Goal: Information Seeking & Learning: Find contact information

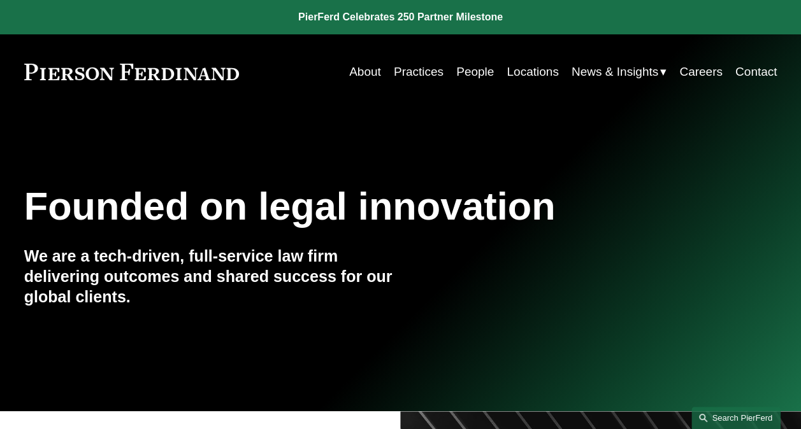
click at [754, 415] on link "Search this site" at bounding box center [735, 418] width 89 height 22
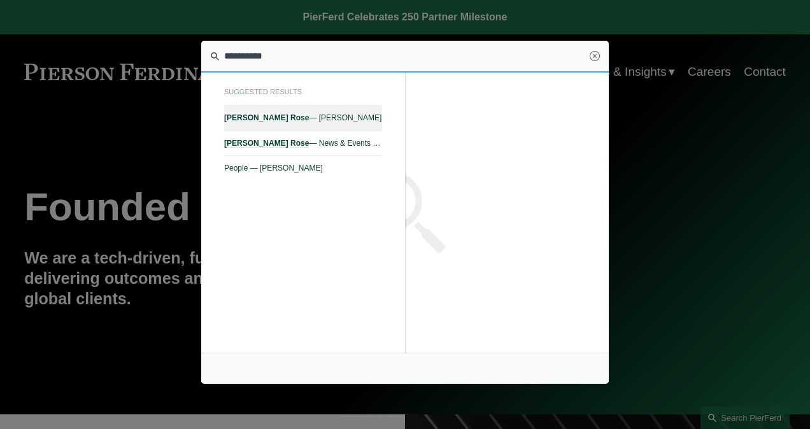
click at [291, 115] on em "Rose" at bounding box center [300, 117] width 18 height 9
type input "**********"
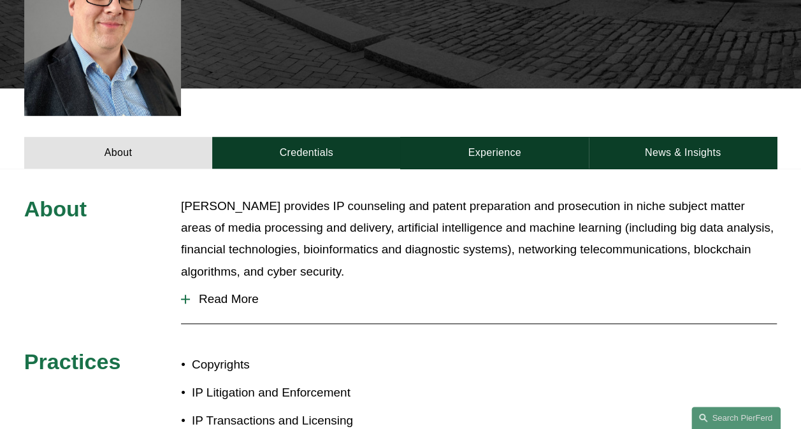
scroll to position [446, 0]
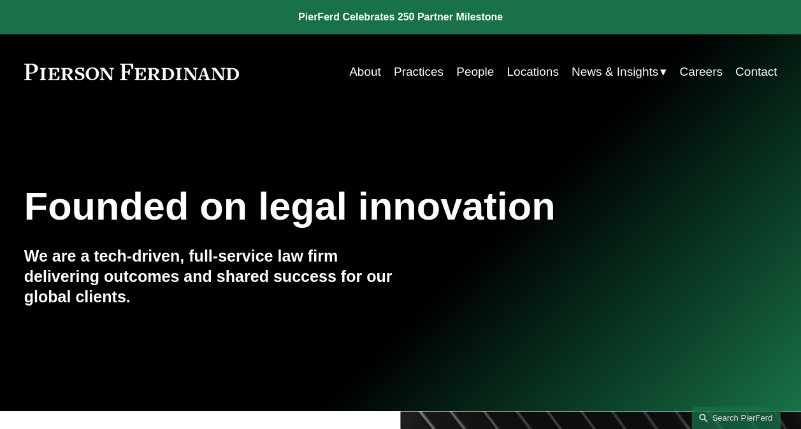
click at [419, 74] on link "Practices" at bounding box center [419, 72] width 50 height 24
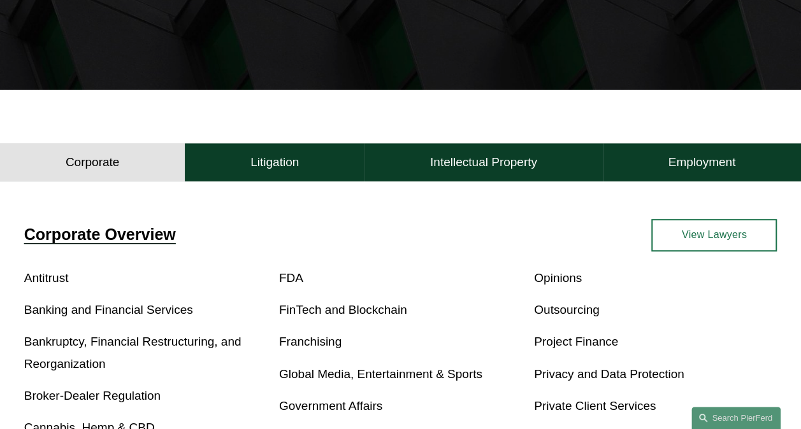
scroll to position [255, 0]
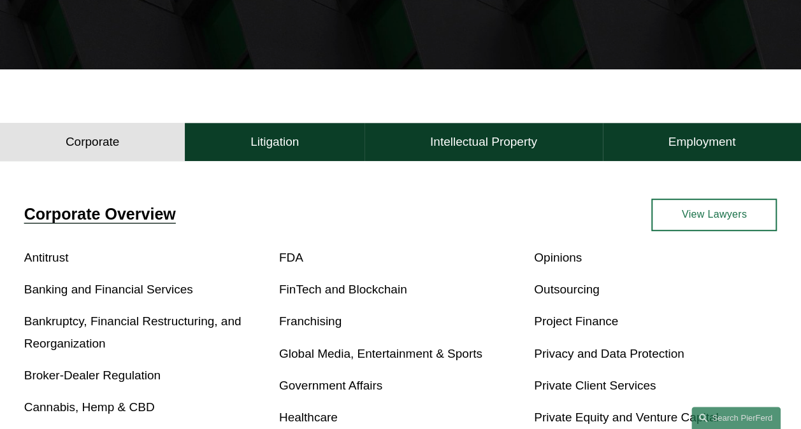
click at [680, 220] on link "View Lawyers" at bounding box center [714, 215] width 126 height 32
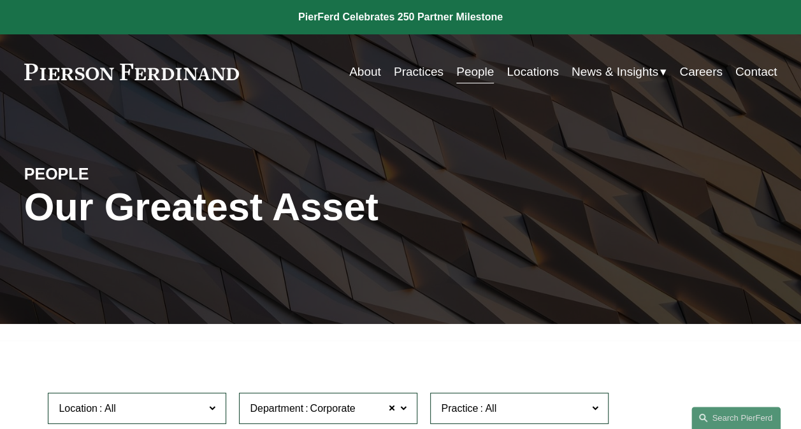
scroll to position [191, 0]
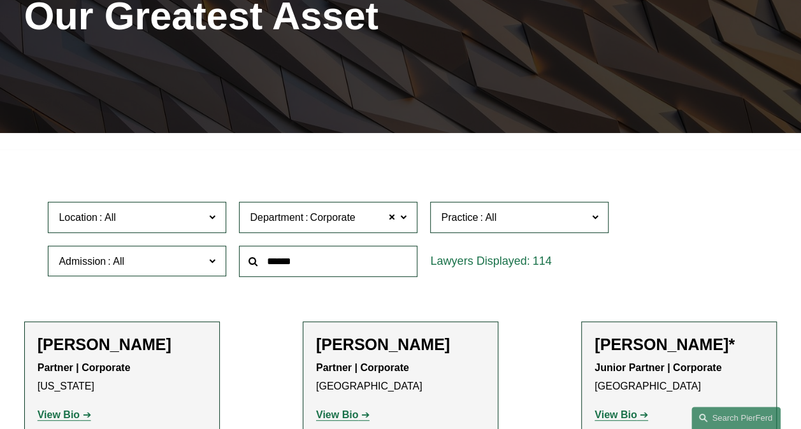
click at [215, 262] on span at bounding box center [212, 260] width 6 height 17
click at [0, 0] on link "[US_STATE]" at bounding box center [0, 0] width 0 height 0
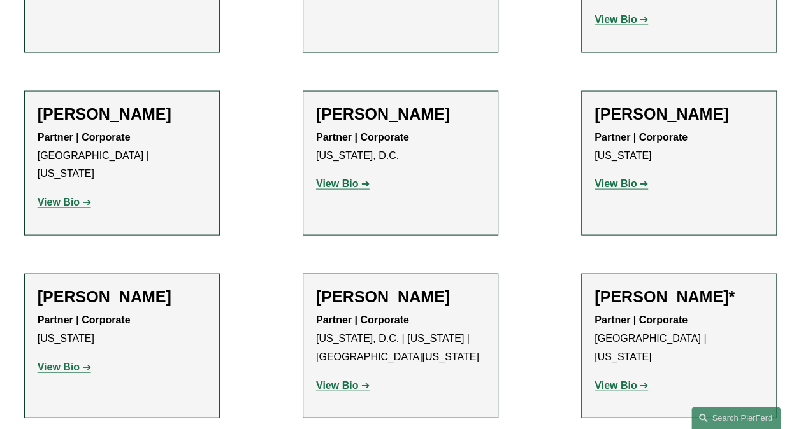
scroll to position [1211, 0]
click at [610, 178] on strong "View Bio" at bounding box center [615, 183] width 42 height 11
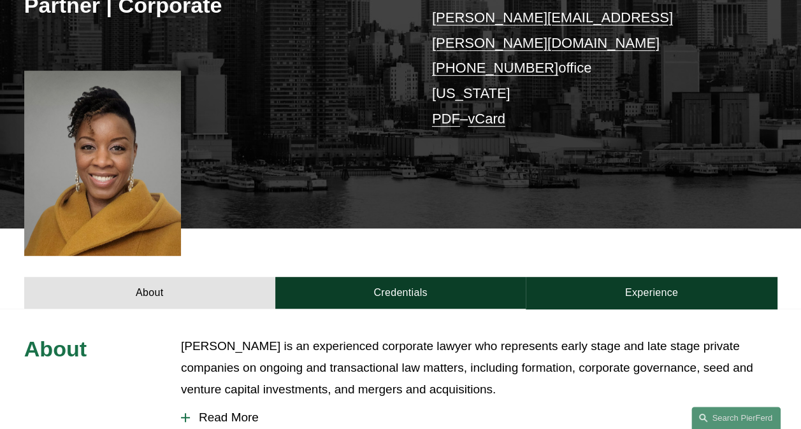
scroll to position [255, 0]
